Goal: Leave review/rating: Leave review/rating

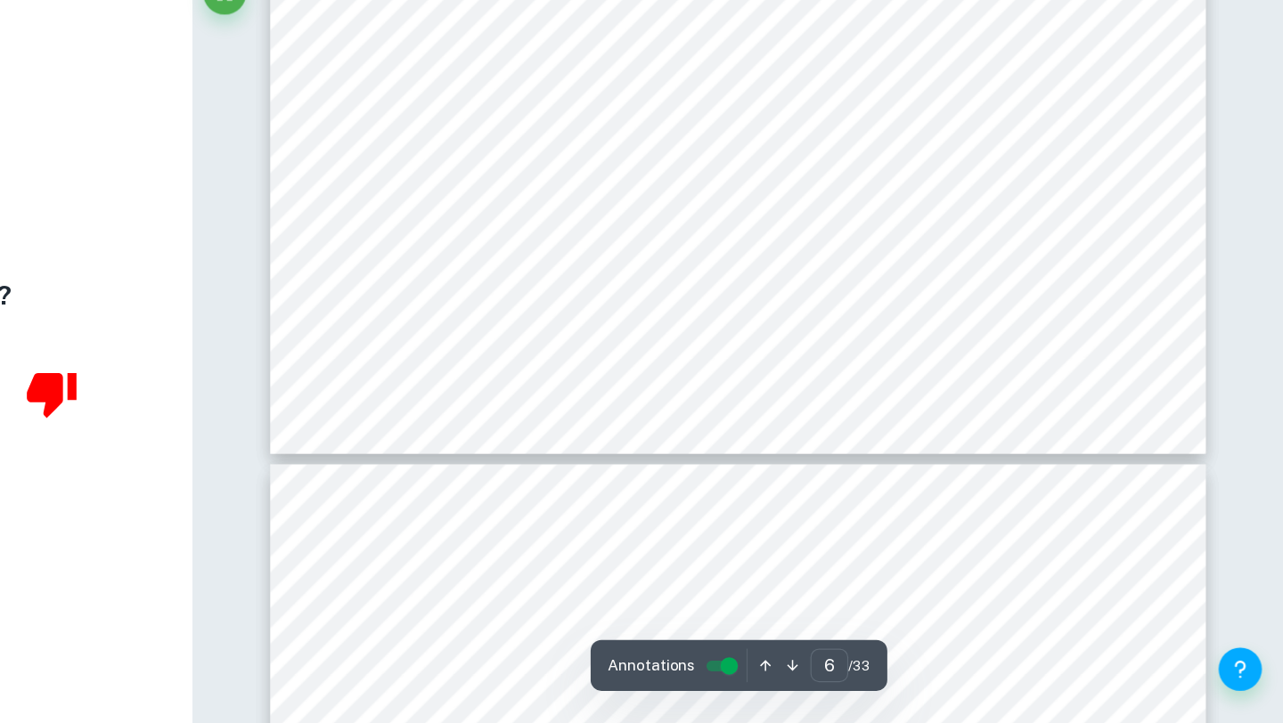
scroll to position [5879, 0]
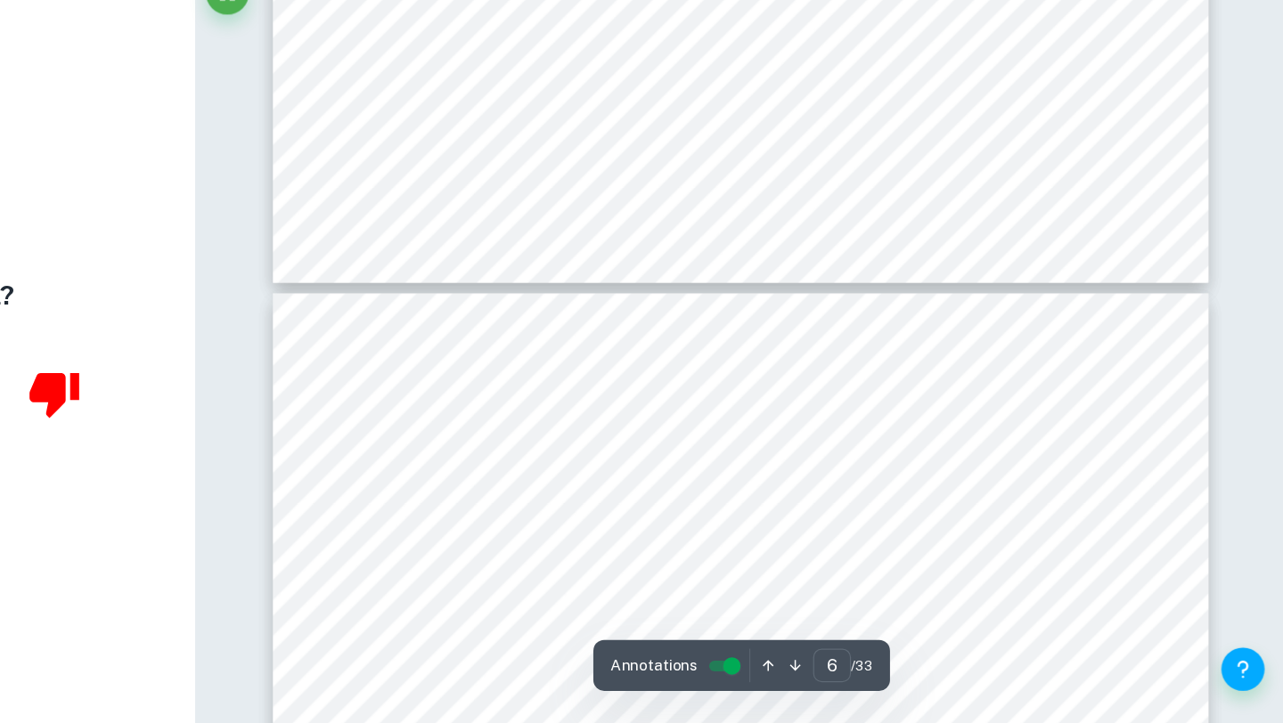
type input "7"
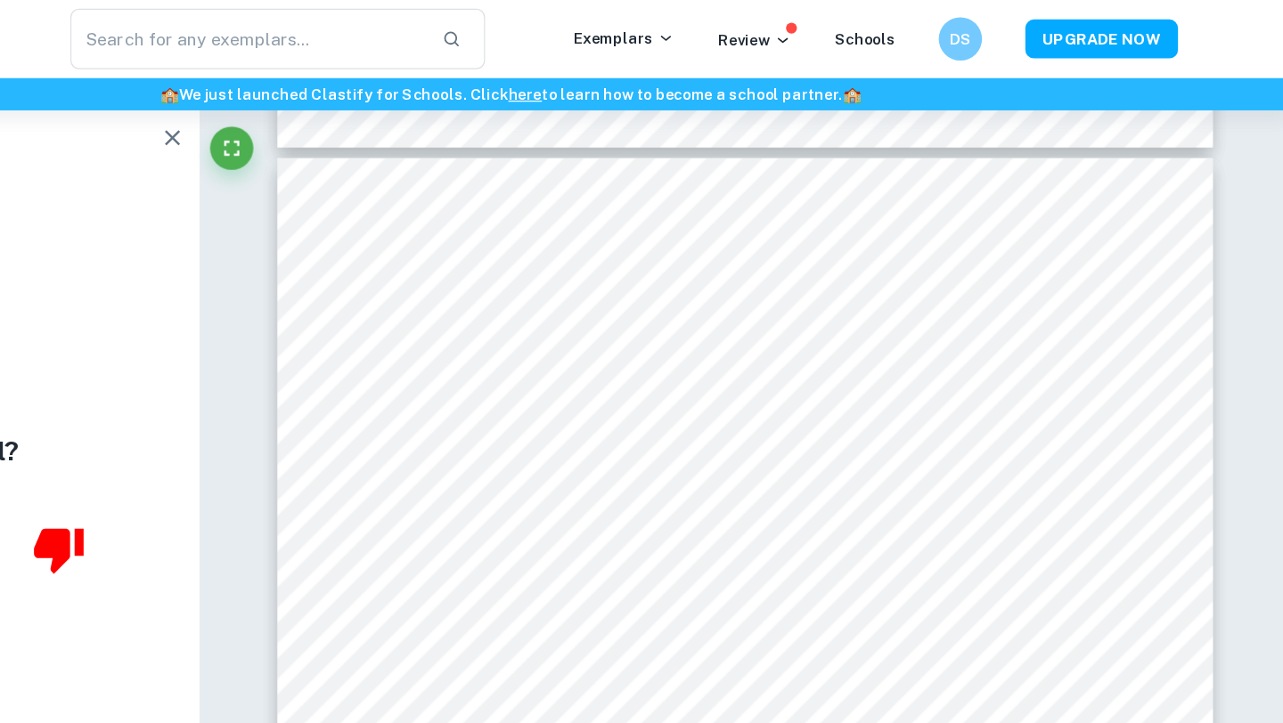
scroll to position [6235, 0]
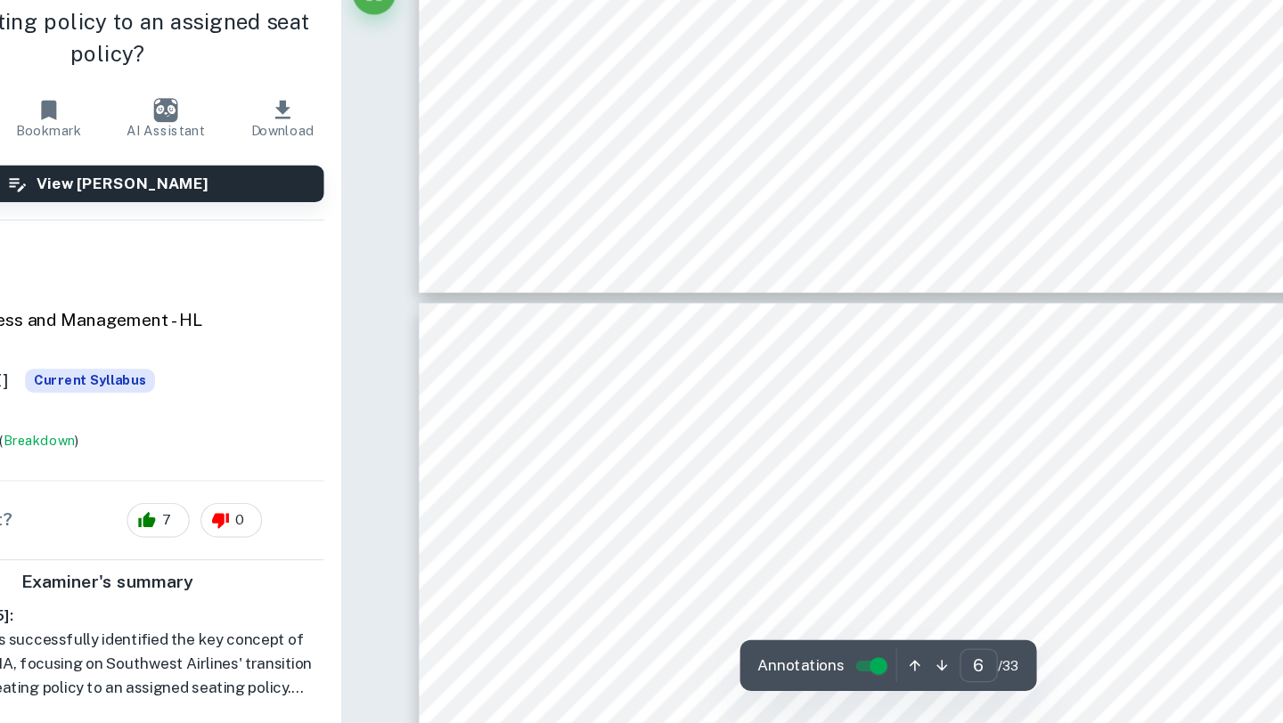
type input "7"
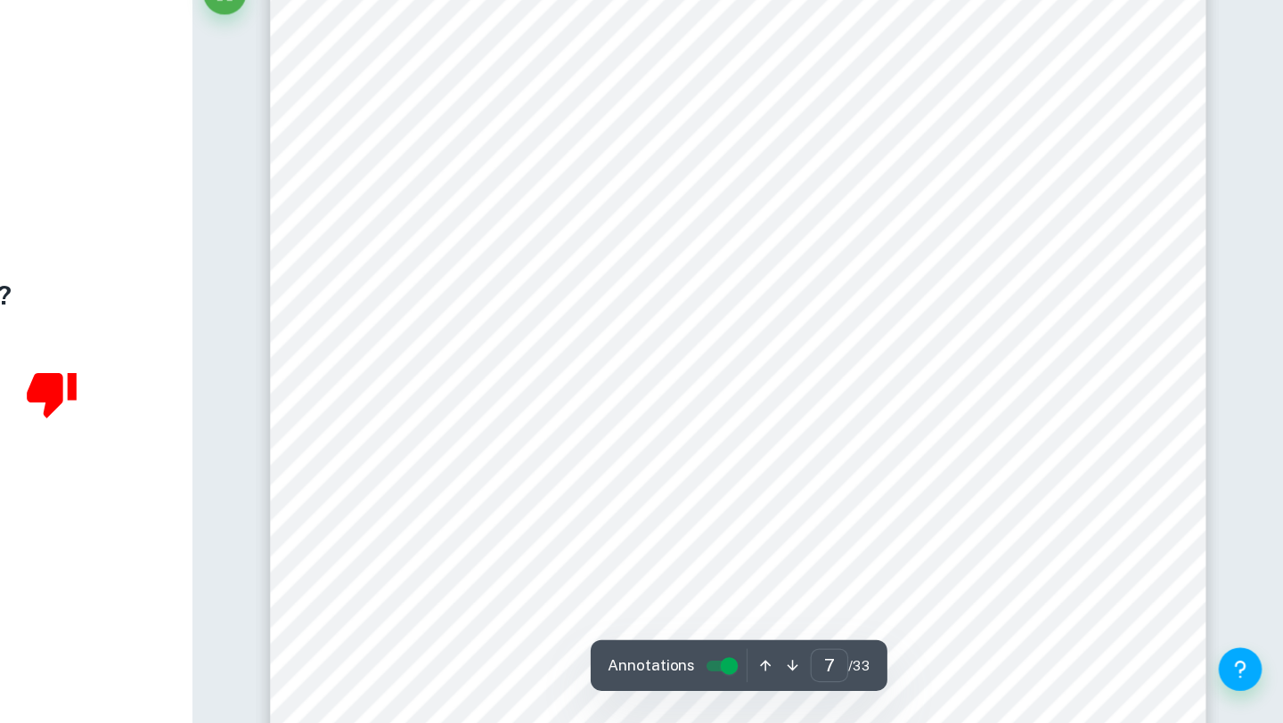
scroll to position [6494, 0]
